Goal: Task Accomplishment & Management: Use online tool/utility

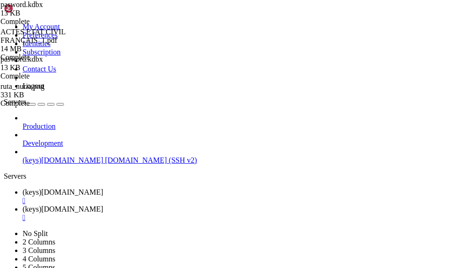
scroll to position [282, 0]
click at [60, 205] on span " DOCUMENTOS" at bounding box center [32, 209] width 55 height 8
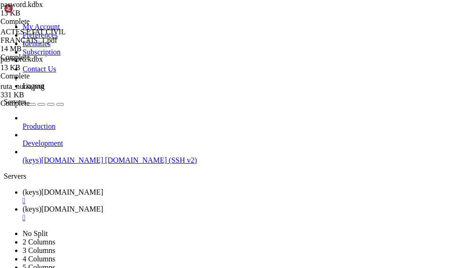
click at [60, 247] on span " DOCUMENTOS" at bounding box center [32, 251] width 55 height 8
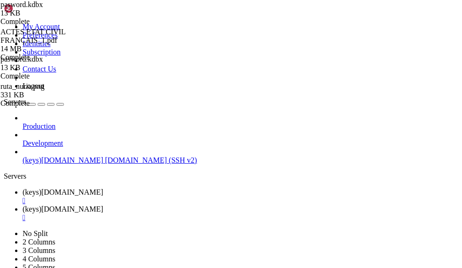
scroll to position [235, 0]
type input "/home/[PERSON_NAME]/DOCUMENTOS/HERENCIA - ASUNTOS MAMA"
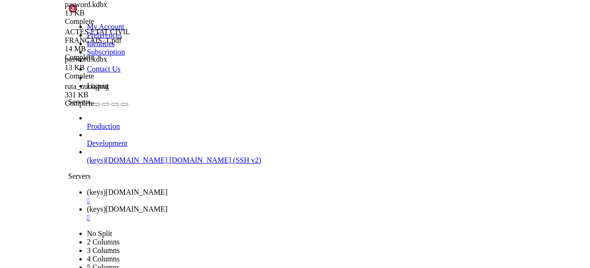
scroll to position [0, 0]
